Goal: Find specific page/section: Find specific page/section

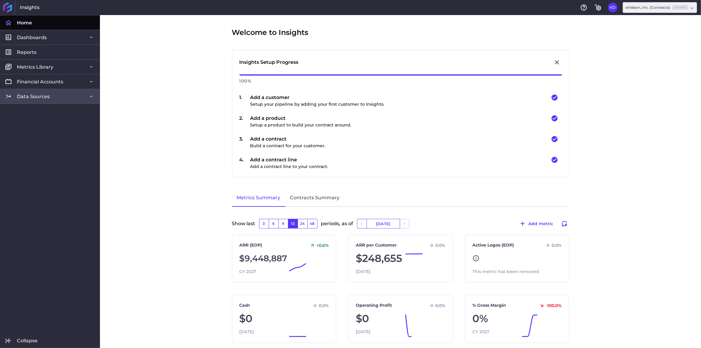
click at [57, 97] on link "Data Sources" at bounding box center [50, 96] width 100 height 15
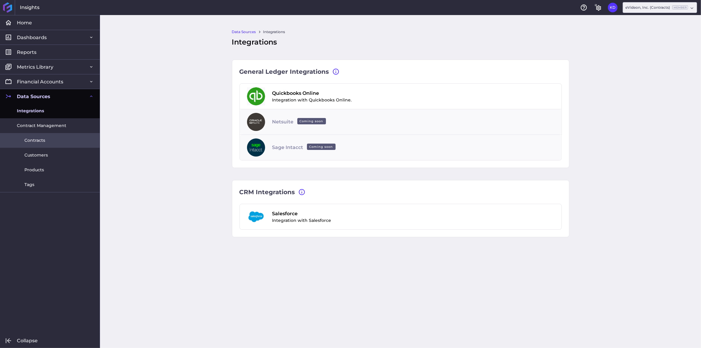
click at [38, 140] on span "Contracts" at bounding box center [34, 140] width 21 height 6
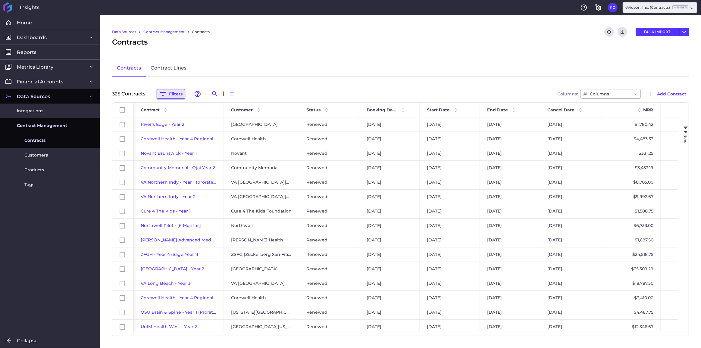
click at [179, 94] on button "Filters" at bounding box center [171, 94] width 29 height 10
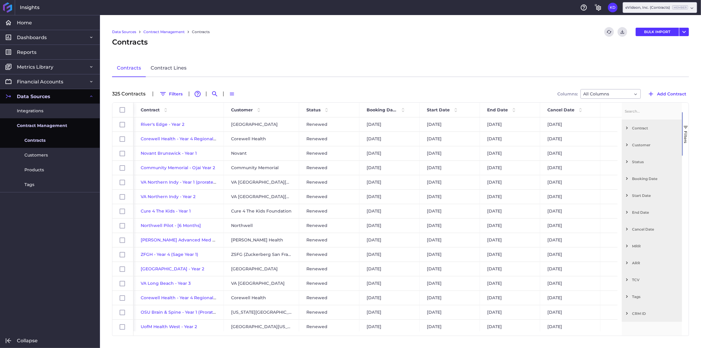
click at [642, 146] on span "Customer" at bounding box center [656, 145] width 48 height 5
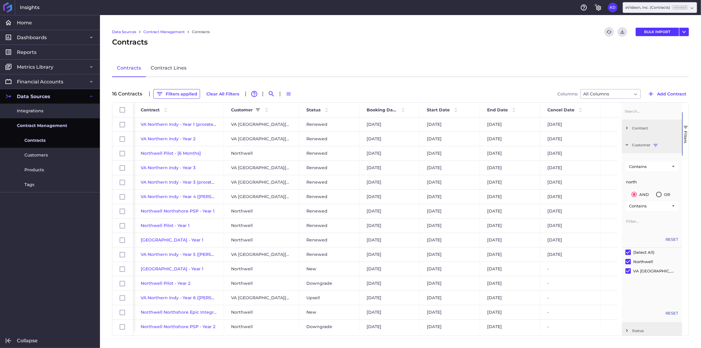
type input "north"
click at [628, 272] on input "Filter List" at bounding box center [628, 271] width 5 height 5
checkbox input "false"
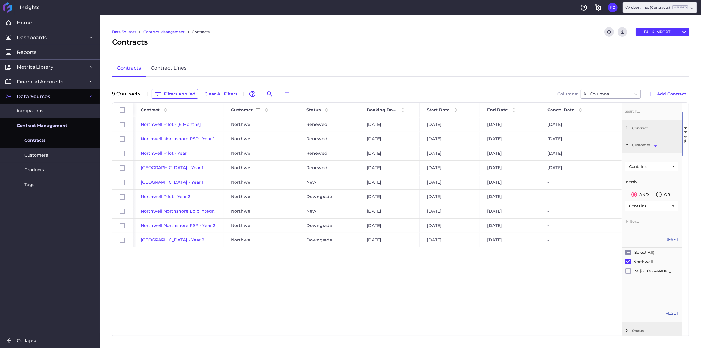
click at [194, 71] on div "Contracts Contract Lines" at bounding box center [400, 68] width 577 height 17
click at [183, 93] on button "Filters applied" at bounding box center [175, 94] width 47 height 10
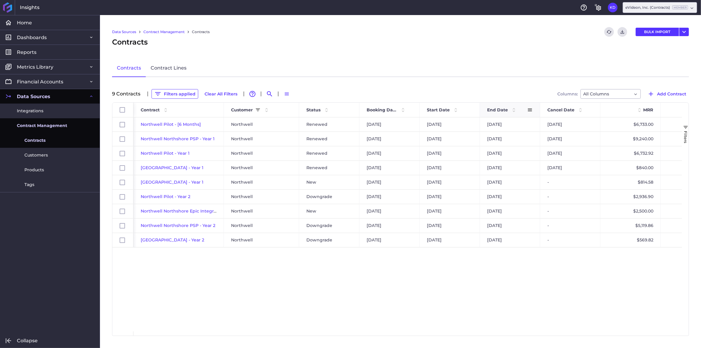
click at [490, 109] on span "End Date" at bounding box center [497, 109] width 21 height 5
